Goal: Navigation & Orientation: Find specific page/section

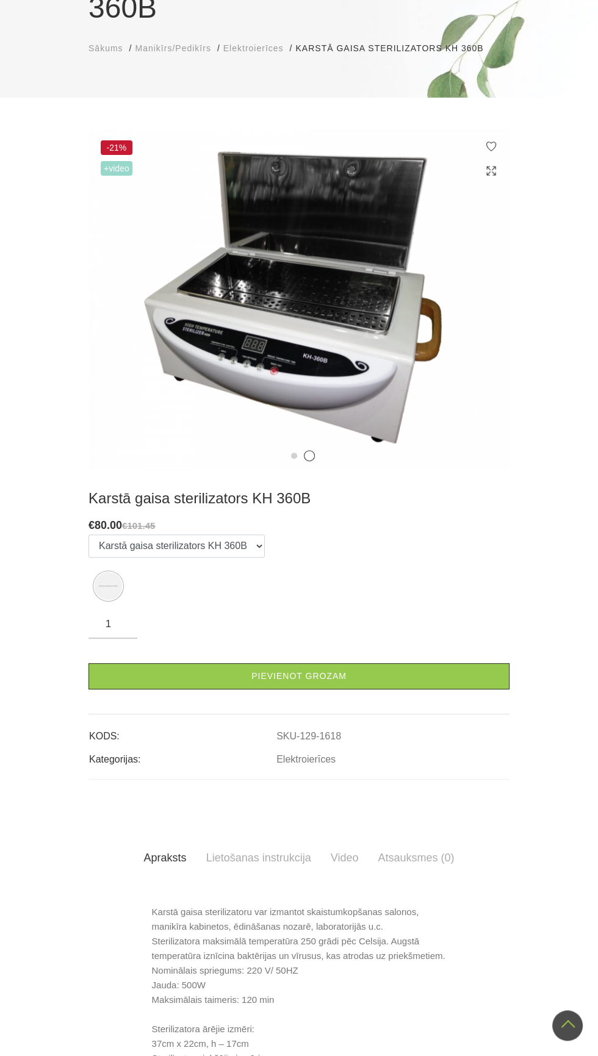
scroll to position [171, 0]
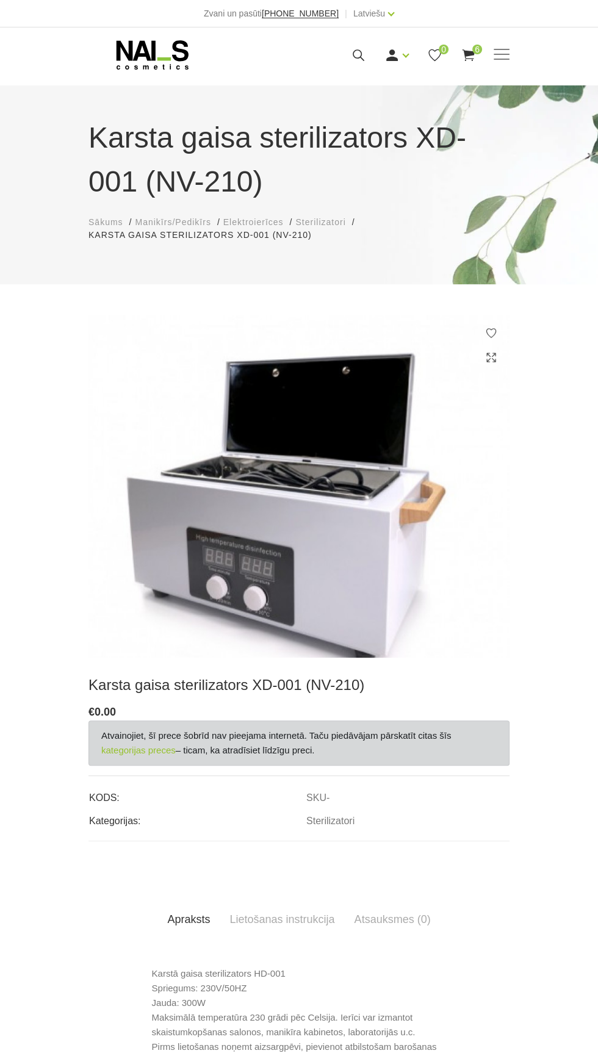
click at [464, 948] on div "Apraksts Lietošanas instrukcija Atsauksmes (0) Karstā gaisa sterilizators HD-00…" at bounding box center [298, 1037] width 421 height 393
click at [335, 220] on span "Sterilizatori" at bounding box center [320, 222] width 50 height 10
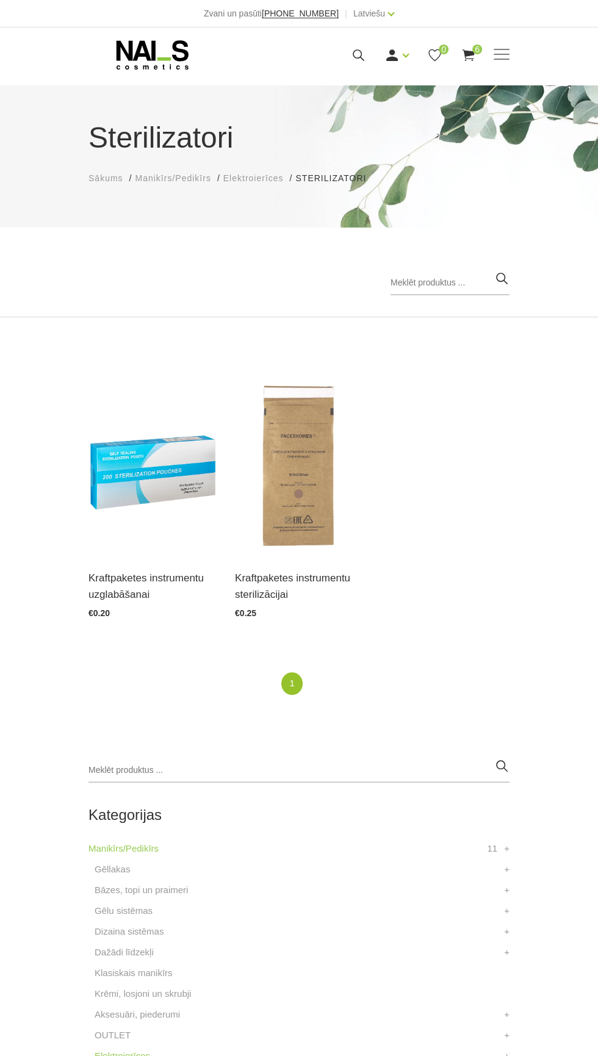
click at [273, 177] on span "Elektroierīces" at bounding box center [253, 178] width 60 height 10
